Goal: Transaction & Acquisition: Book appointment/travel/reservation

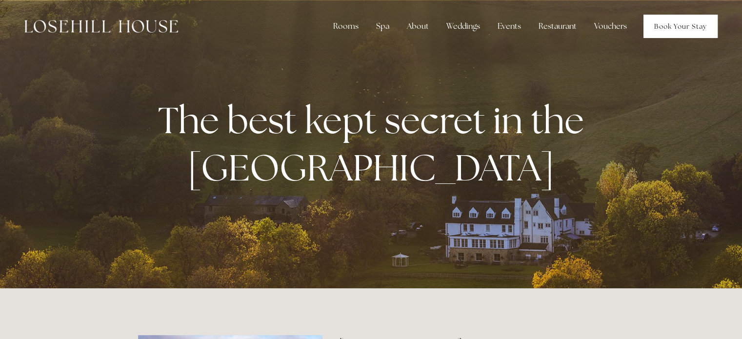
click at [675, 35] on link "Book Your Stay" at bounding box center [681, 26] width 74 height 23
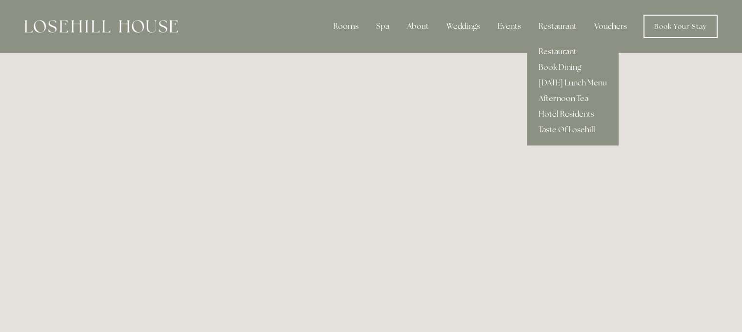
drag, startPoint x: 546, startPoint y: 24, endPoint x: 548, endPoint y: 49, distance: 25.5
click at [546, 24] on div "Restaurant" at bounding box center [558, 27] width 54 height 20
click at [548, 49] on link "Restaurant" at bounding box center [573, 52] width 92 height 16
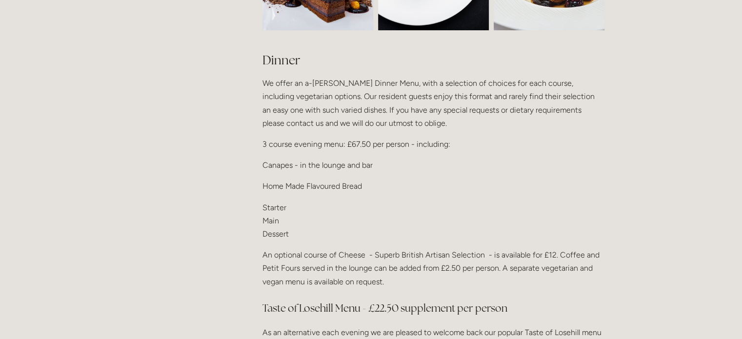
scroll to position [1140, 0]
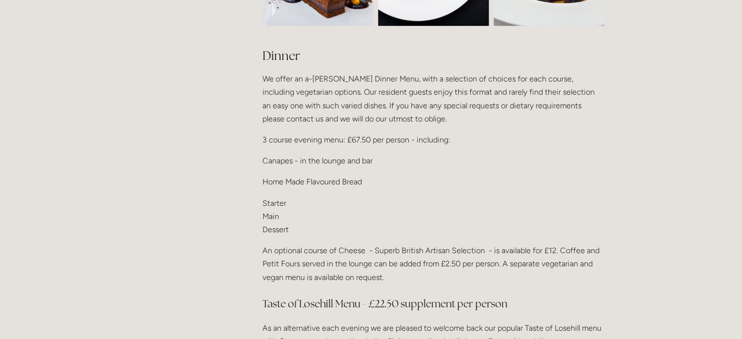
drag, startPoint x: 745, startPoint y: 21, endPoint x: 748, endPoint y: 121, distance: 100.1
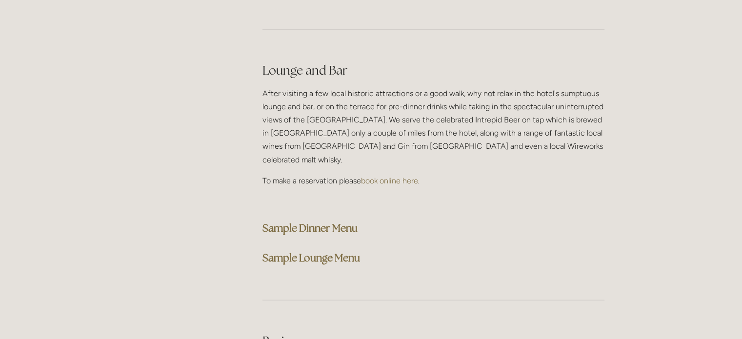
scroll to position [2464, 0]
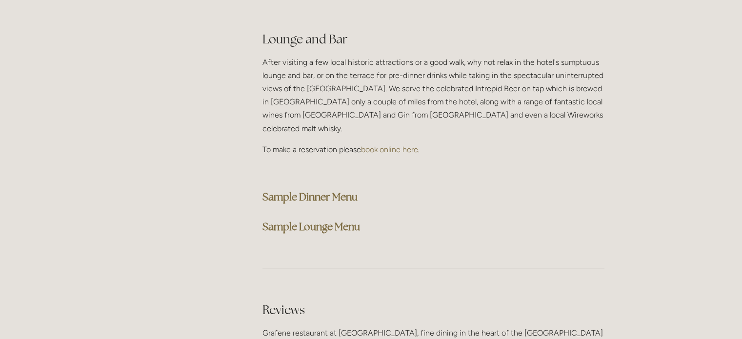
click at [344, 190] on strong "Sample Dinner Menu" at bounding box center [310, 196] width 95 height 13
click at [321, 190] on strong "Sample Dinner Menu" at bounding box center [310, 196] width 95 height 13
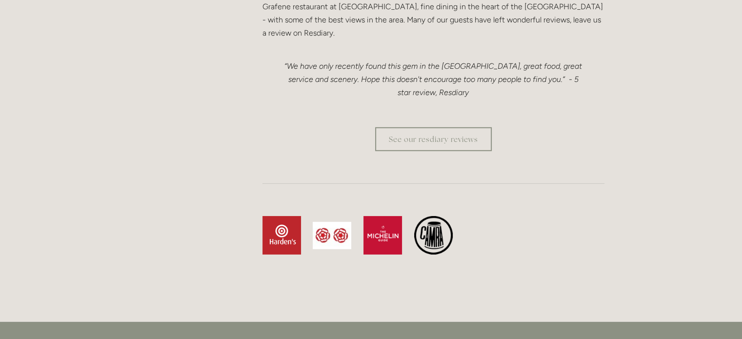
scroll to position [2834, 0]
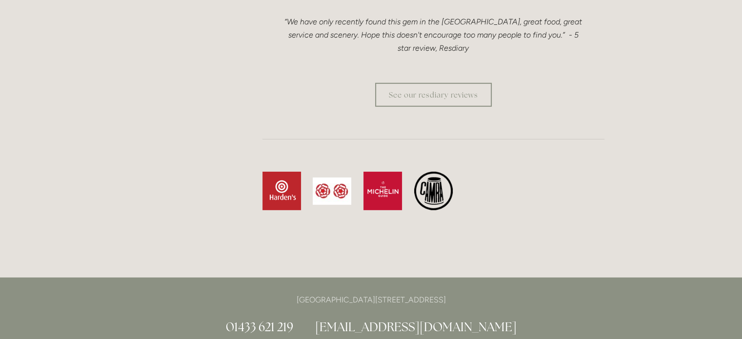
click at [542, 190] on div at bounding box center [434, 197] width 342 height 51
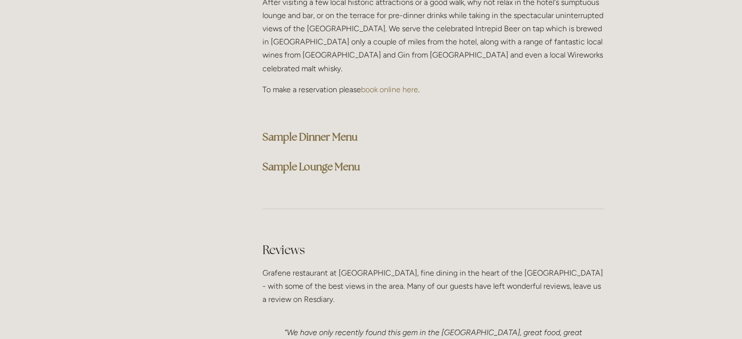
scroll to position [2395, 0]
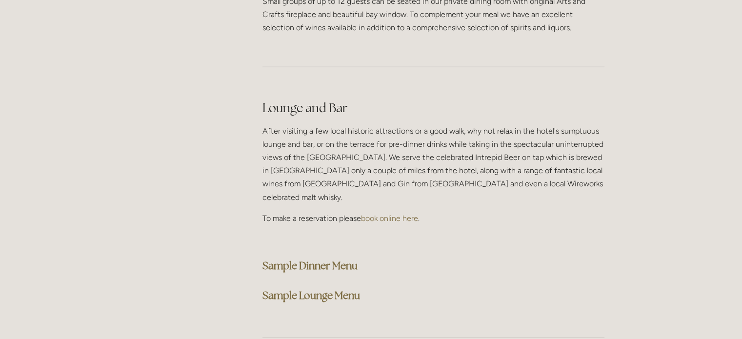
click at [339, 289] on strong "Sample Lounge Menu" at bounding box center [312, 295] width 98 height 13
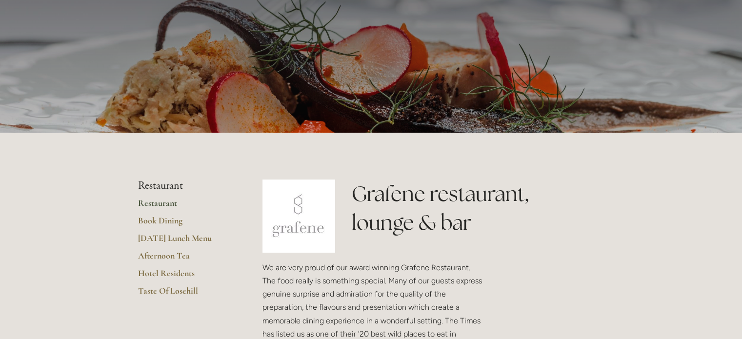
scroll to position [81, 0]
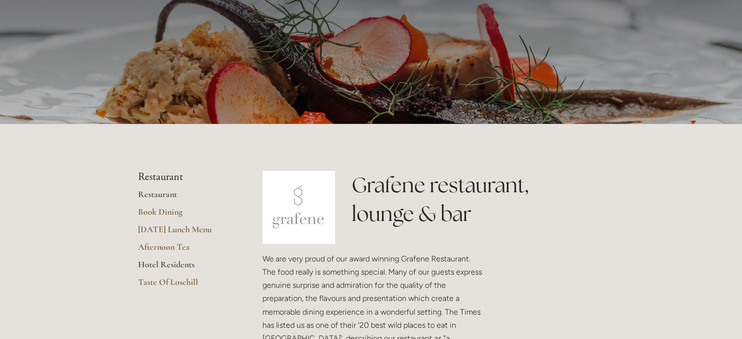
click at [156, 263] on link "Hotel Residents" at bounding box center [184, 268] width 93 height 18
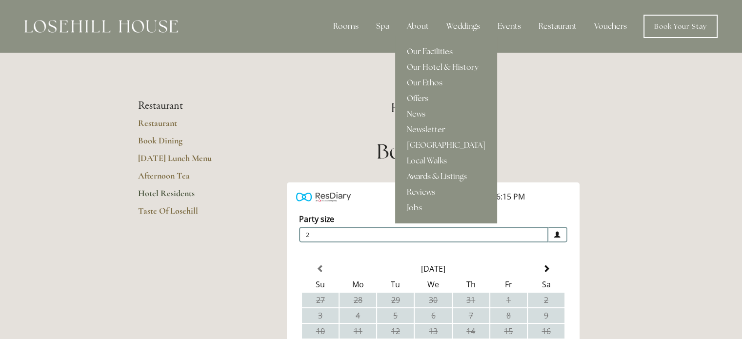
click at [421, 52] on link "Our Facilities" at bounding box center [446, 52] width 102 height 16
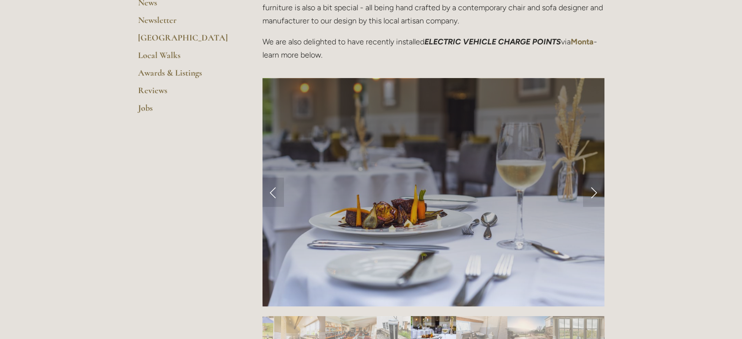
scroll to position [346, 0]
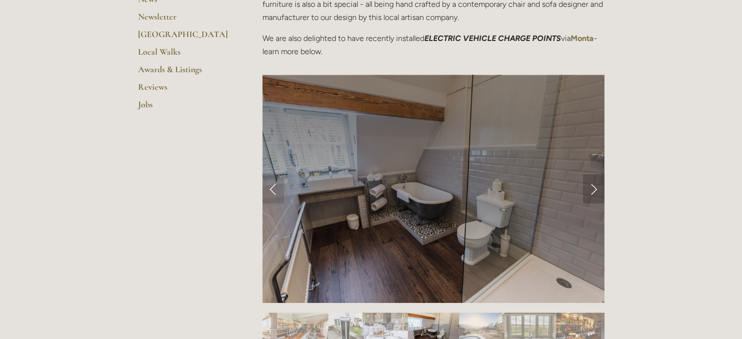
click at [592, 190] on link "Next Slide" at bounding box center [593, 188] width 21 height 29
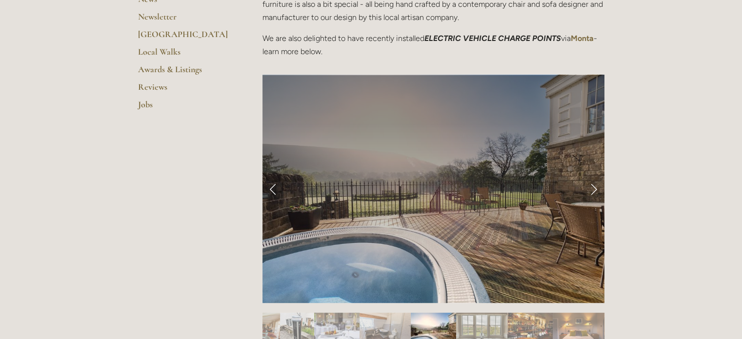
click at [592, 190] on link "Next Slide" at bounding box center [593, 188] width 21 height 29
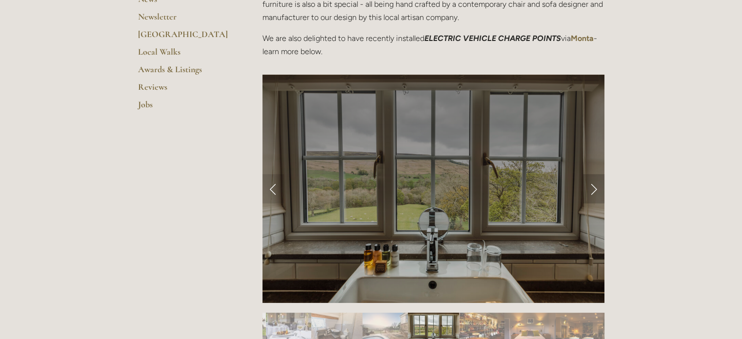
click at [592, 190] on link "Next Slide" at bounding box center [593, 188] width 21 height 29
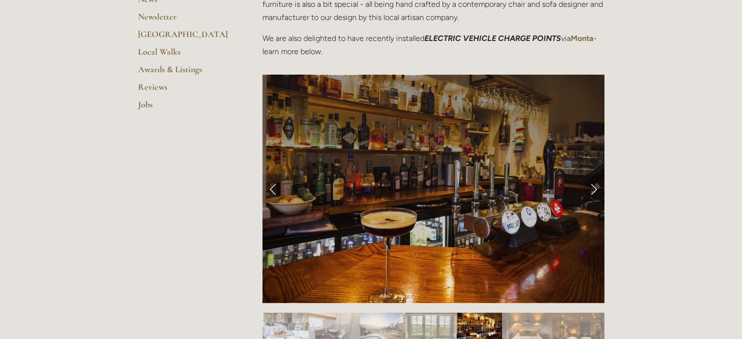
click at [592, 190] on link "Next Slide" at bounding box center [593, 188] width 21 height 29
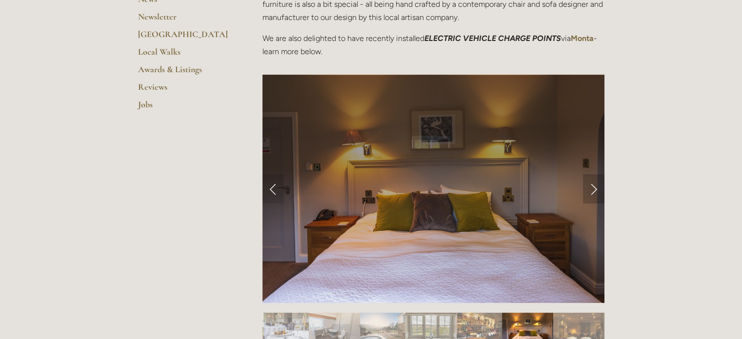
click at [592, 190] on link "Next Slide" at bounding box center [593, 188] width 21 height 29
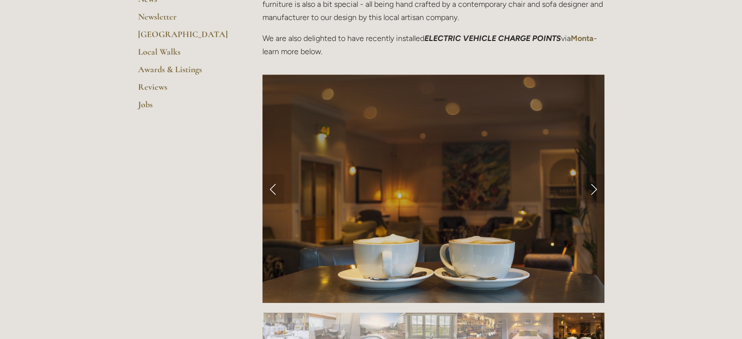
click at [592, 190] on link "Next Slide" at bounding box center [593, 188] width 21 height 29
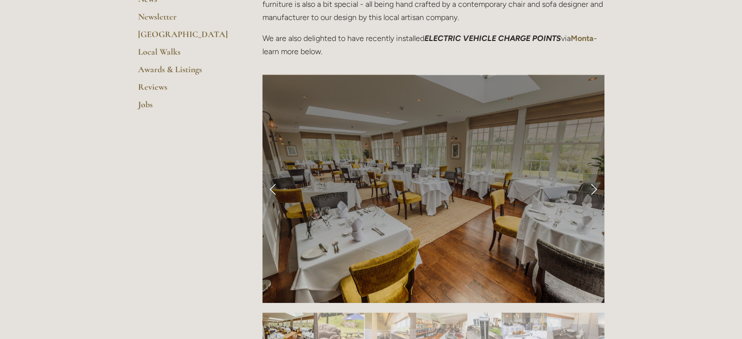
click at [592, 190] on link "Next Slide" at bounding box center [593, 188] width 21 height 29
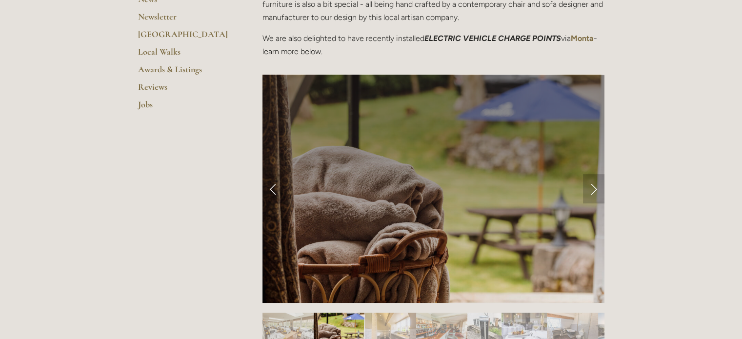
click at [592, 190] on link "Next Slide" at bounding box center [593, 188] width 21 height 29
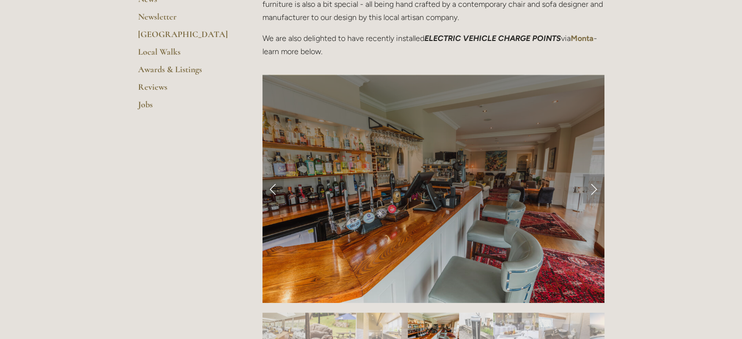
click at [592, 190] on link "Next Slide" at bounding box center [593, 188] width 21 height 29
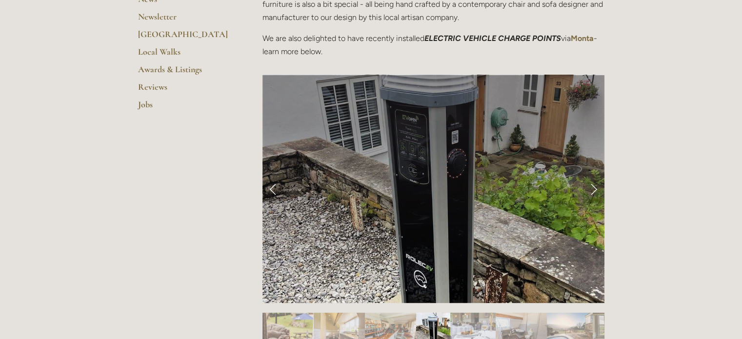
click at [592, 190] on link "Next Slide" at bounding box center [593, 188] width 21 height 29
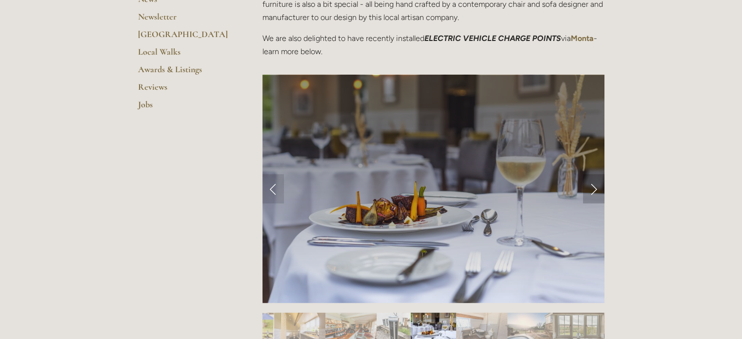
click at [592, 190] on link "Next Slide" at bounding box center [593, 188] width 21 height 29
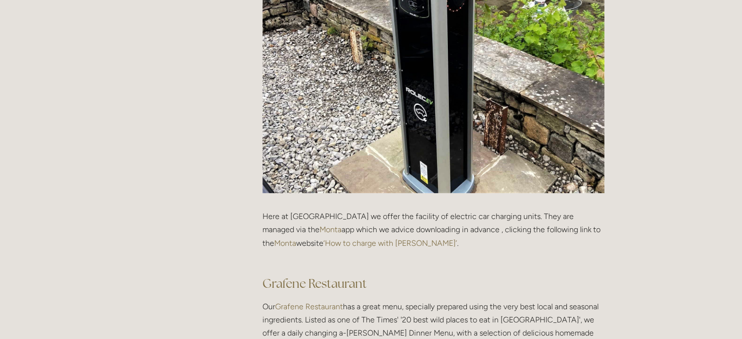
scroll to position [140, 0]
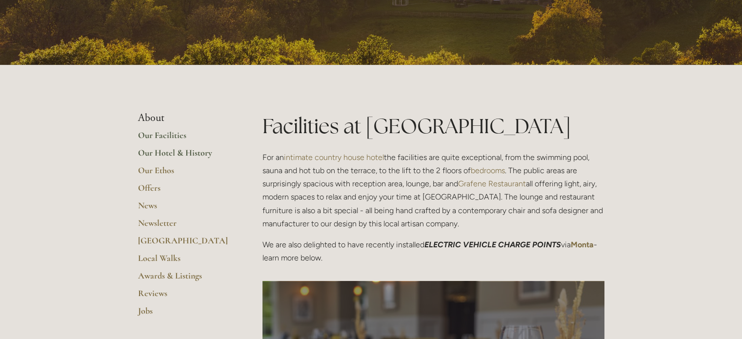
click at [182, 150] on link "Our Hotel & History" at bounding box center [184, 156] width 93 height 18
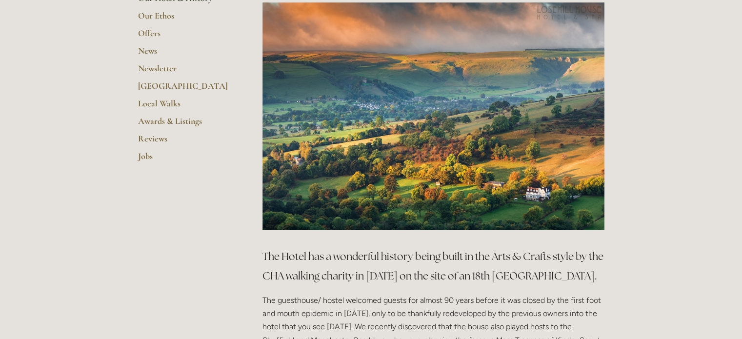
scroll to position [221, 0]
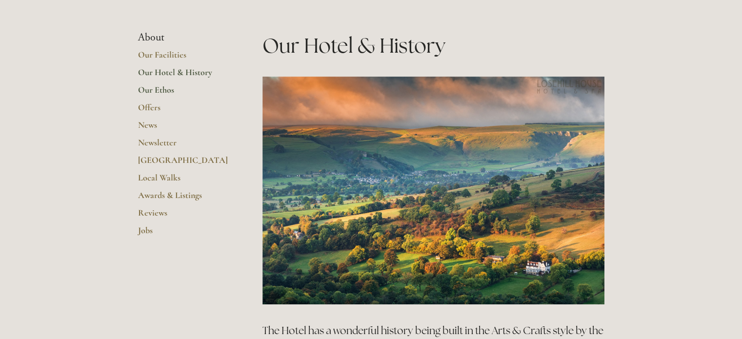
click at [156, 90] on link "Our Ethos" at bounding box center [184, 93] width 93 height 18
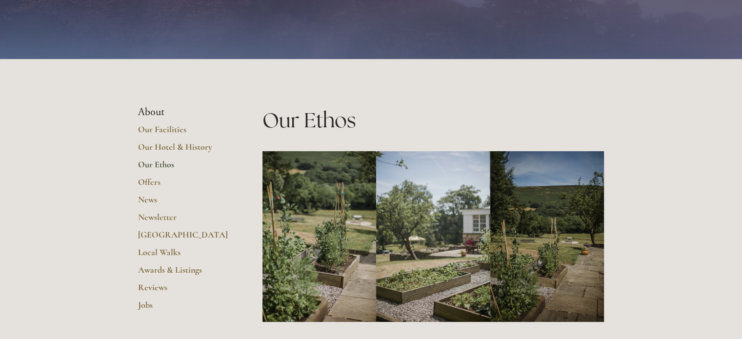
scroll to position [85, 0]
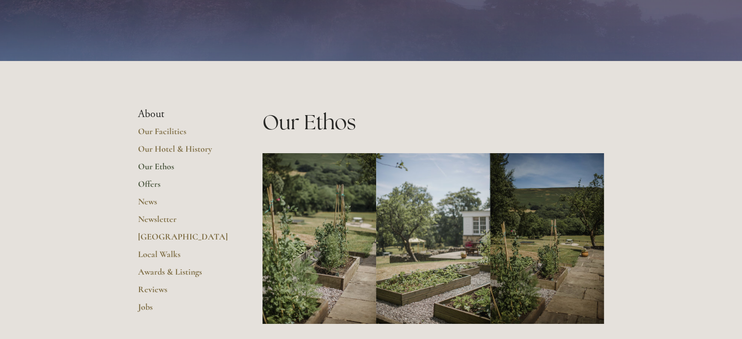
click at [148, 185] on link "Offers" at bounding box center [184, 188] width 93 height 18
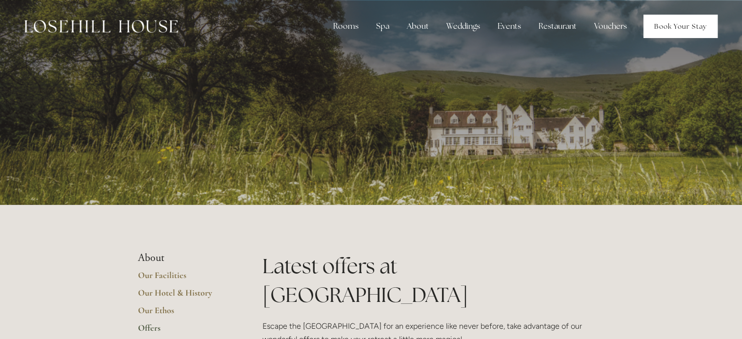
click at [671, 25] on link "Book Your Stay" at bounding box center [681, 26] width 74 height 23
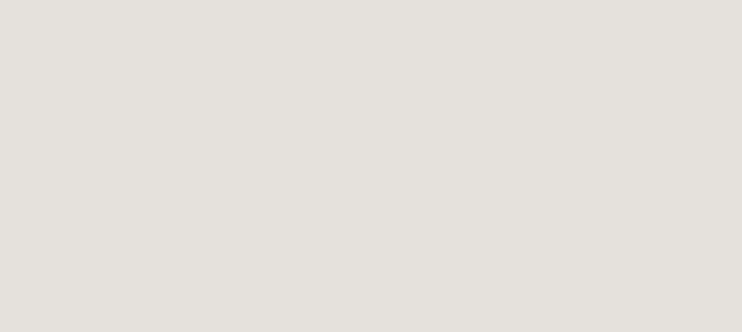
scroll to position [1475, 0]
